Goal: Task Accomplishment & Management: Use online tool/utility

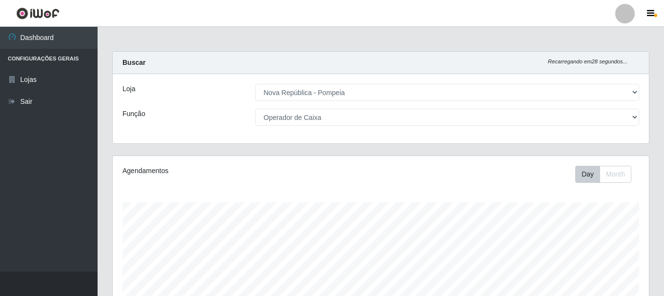
select select "64"
select select "22"
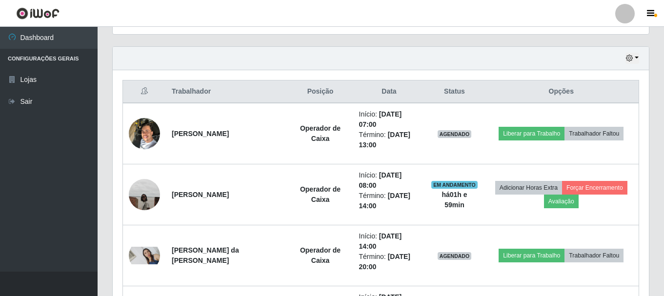
scroll to position [203, 536]
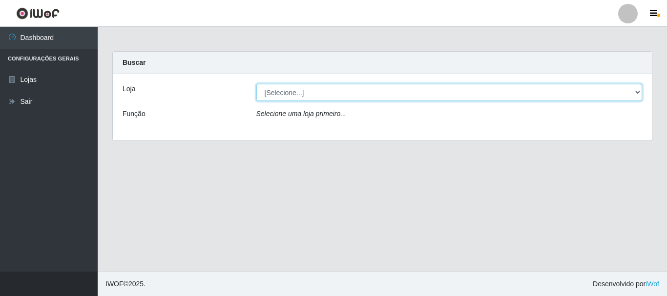
click at [297, 94] on select "[Selecione...] Nova República - Pajuçara Nova República - Pompeia" at bounding box center [449, 92] width 386 height 17
select select "64"
click at [256, 84] on select "[Selecione...] Nova República - Pajuçara Nova República - Pompeia" at bounding box center [449, 92] width 386 height 17
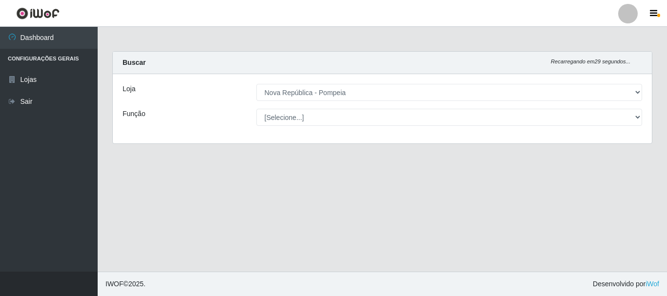
click at [314, 114] on select "[Selecione...] Balconista Operador de Caixa Recepcionista Repositor" at bounding box center [449, 117] width 386 height 17
select select "22"
click at [256, 109] on select "[Selecione...] Balconista Operador de Caixa Recepcionista Repositor" at bounding box center [449, 117] width 386 height 17
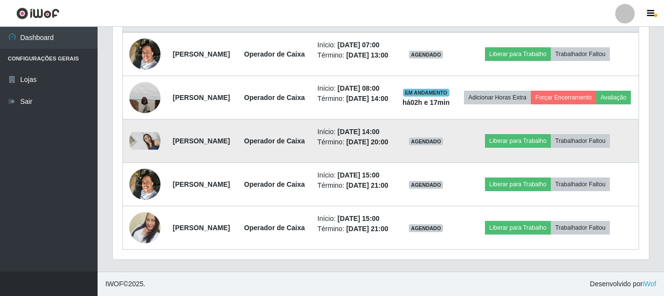
scroll to position [434, 0]
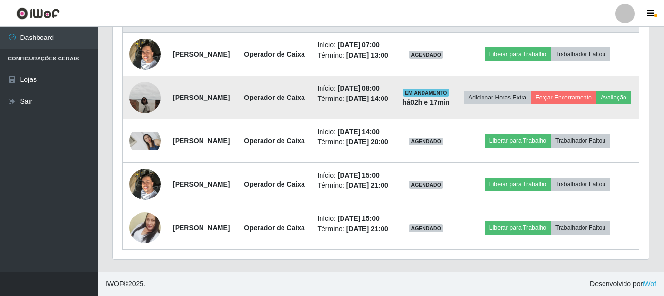
click at [150, 85] on img at bounding box center [144, 97] width 31 height 31
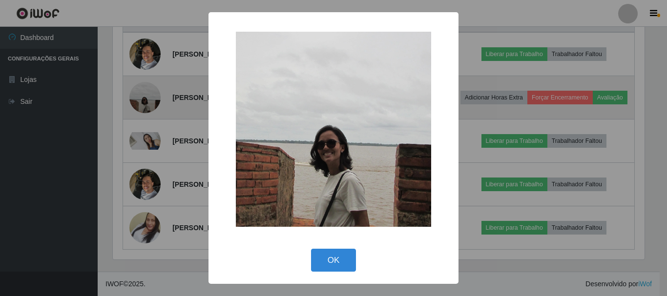
click at [150, 85] on div "× OK Cancel" at bounding box center [333, 148] width 667 height 296
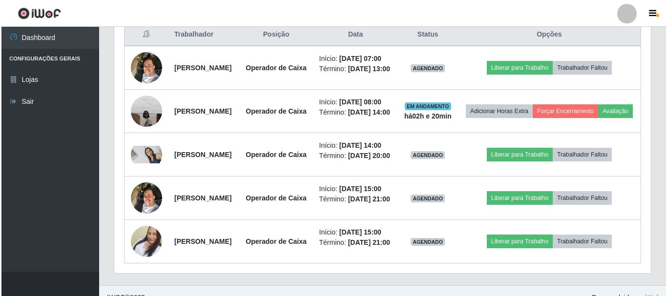
scroll to position [365, 0]
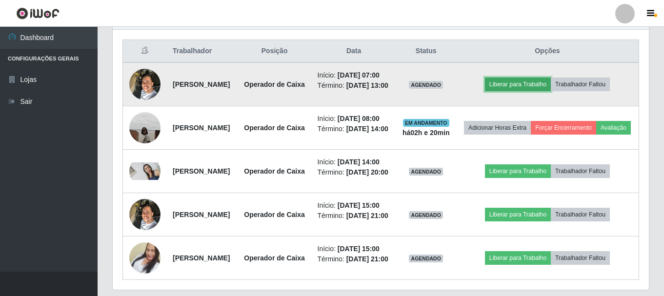
click at [530, 91] on button "Liberar para Trabalho" at bounding box center [518, 85] width 66 height 14
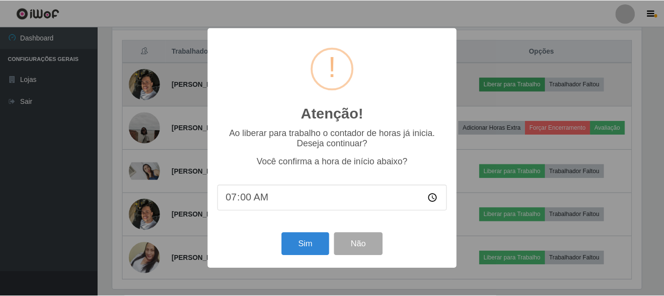
scroll to position [203, 531]
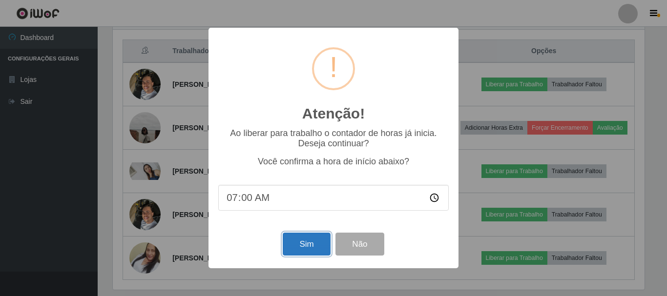
click at [299, 242] on button "Sim" at bounding box center [306, 244] width 47 height 23
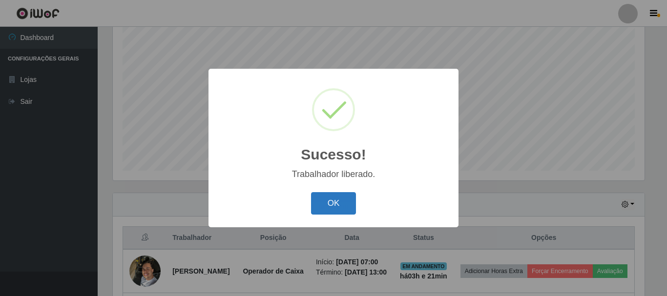
click at [321, 200] on button "OK" at bounding box center [333, 203] width 45 height 23
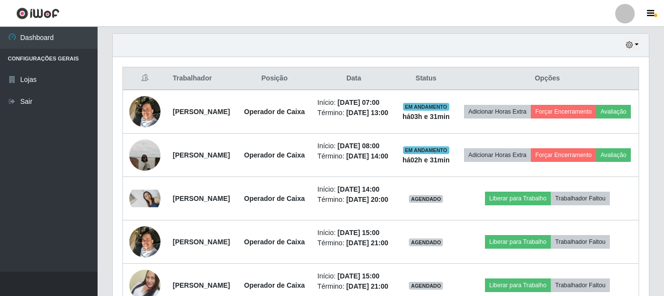
scroll to position [325, 0]
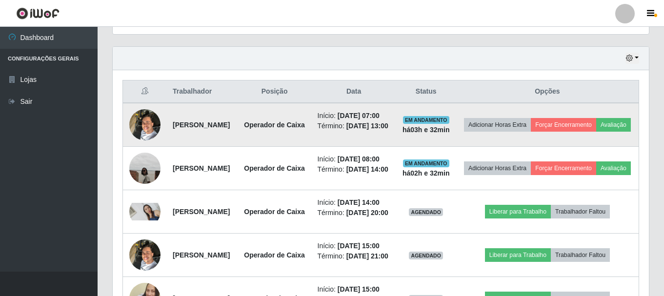
drag, startPoint x: 171, startPoint y: 137, endPoint x: 244, endPoint y: 130, distance: 73.1
click at [238, 130] on td "[PERSON_NAME]" at bounding box center [202, 125] width 71 height 44
copy strong "[PERSON_NAME]"
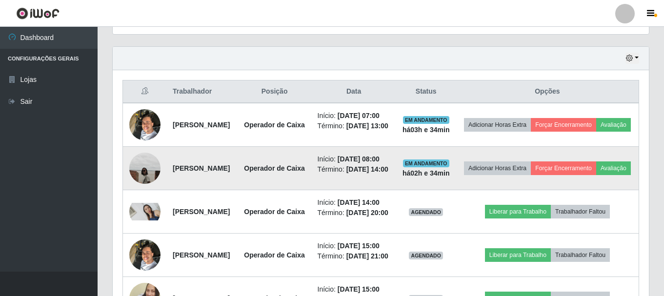
drag, startPoint x: 168, startPoint y: 189, endPoint x: 241, endPoint y: 200, distance: 73.4
click at [238, 190] on td "[PERSON_NAME]" at bounding box center [202, 168] width 71 height 43
copy strong "[PERSON_NAME]"
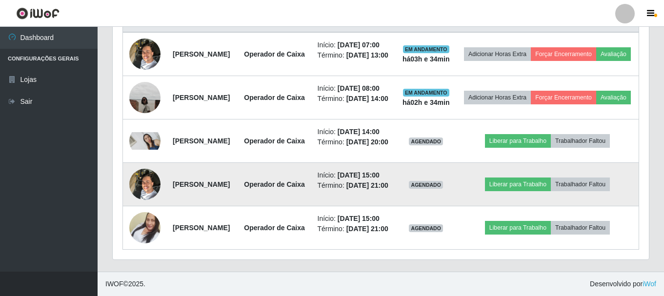
scroll to position [471, 0]
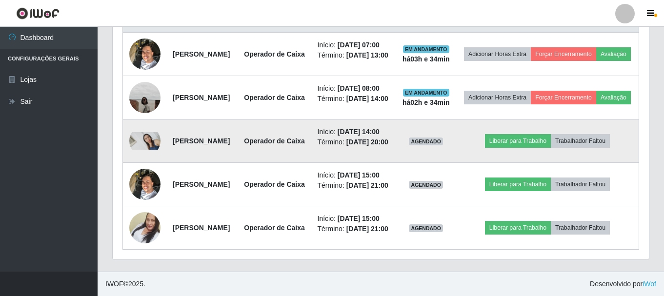
drag, startPoint x: 169, startPoint y: 103, endPoint x: 251, endPoint y: 123, distance: 84.4
click at [238, 123] on td "[PERSON_NAME] da [PERSON_NAME]" at bounding box center [202, 141] width 71 height 43
copy strong "[PERSON_NAME] da [PERSON_NAME]"
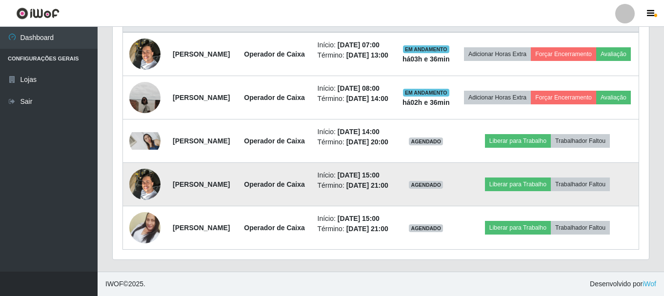
scroll to position [483, 0]
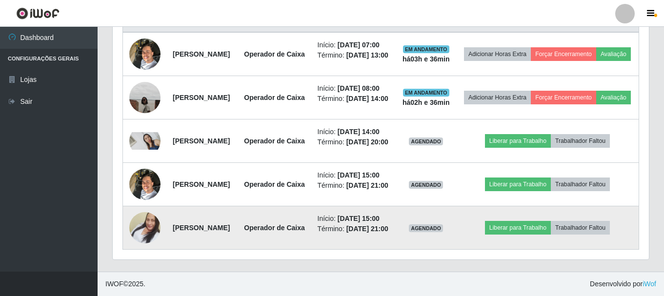
drag, startPoint x: 170, startPoint y: 221, endPoint x: 261, endPoint y: 227, distance: 90.5
click at [238, 227] on td "[PERSON_NAME]" at bounding box center [202, 227] width 71 height 43
copy strong "[PERSON_NAME]"
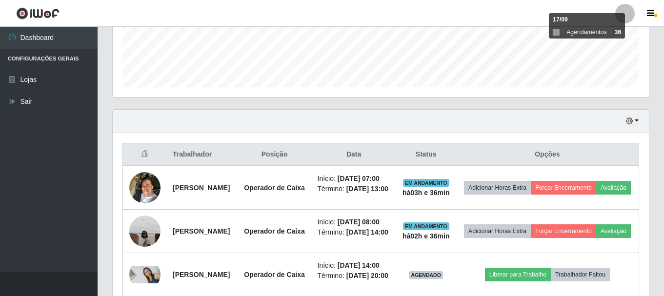
scroll to position [239, 0]
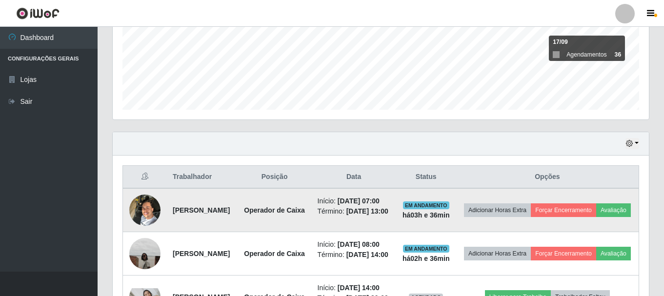
drag, startPoint x: 171, startPoint y: 222, endPoint x: 245, endPoint y: 218, distance: 74.3
click at [238, 218] on td "[PERSON_NAME]" at bounding box center [202, 210] width 71 height 44
copy strong "[PERSON_NAME]"
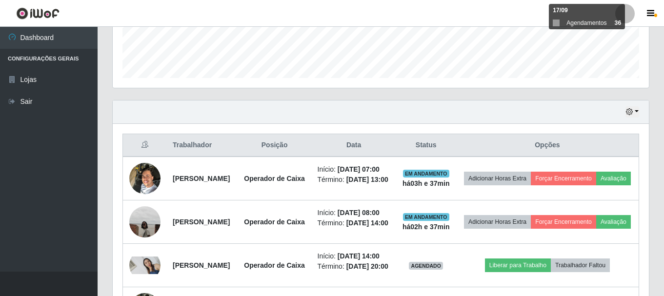
scroll to position [288, 0]
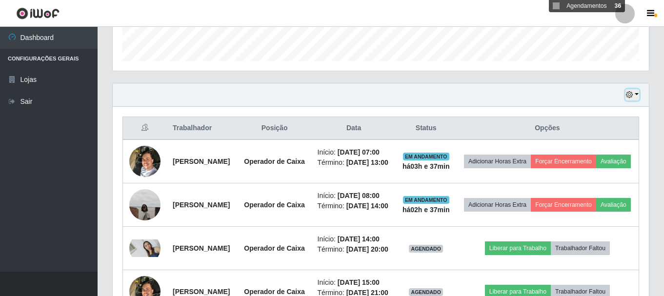
click at [637, 97] on button "button" at bounding box center [633, 94] width 14 height 11
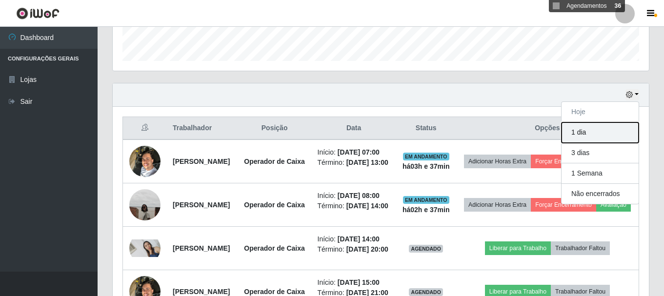
click at [609, 140] on button "1 dia" at bounding box center [600, 133] width 77 height 20
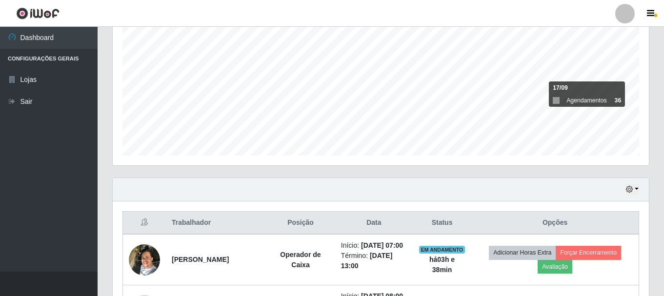
scroll to position [276, 0]
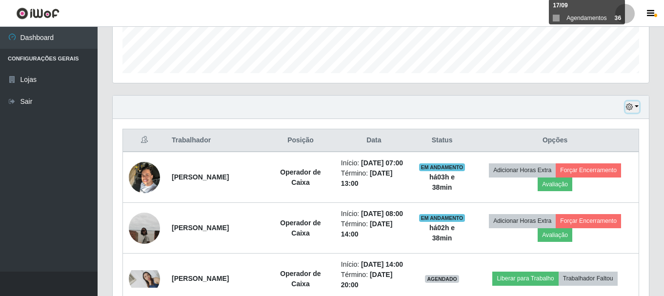
click at [637, 108] on button "button" at bounding box center [633, 107] width 14 height 11
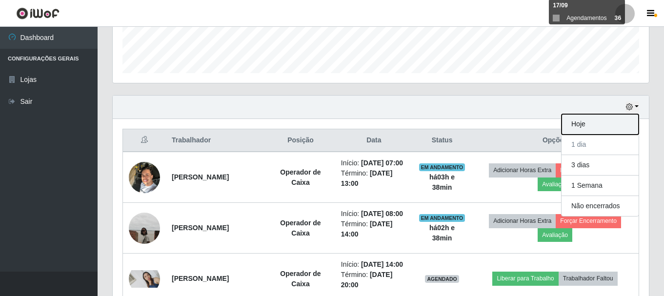
click at [582, 123] on button "Hoje" at bounding box center [600, 124] width 77 height 20
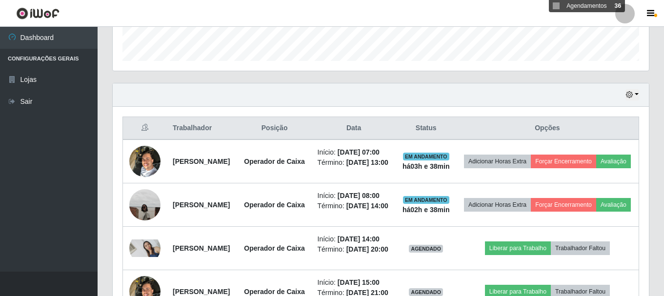
scroll to position [239, 0]
